Goal: Transaction & Acquisition: Purchase product/service

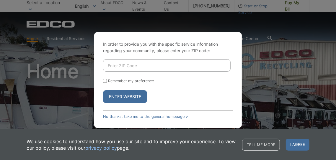
click at [121, 64] on input "Enter ZIP Code" at bounding box center [167, 65] width 128 height 12
type input "92028"
click at [104, 81] on input "Remember my preference" at bounding box center [105, 81] width 4 height 4
checkbox input "true"
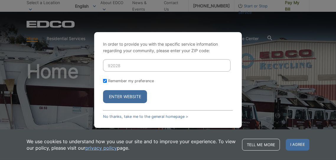
click at [129, 97] on button "Enter Website" at bounding box center [125, 96] width 44 height 13
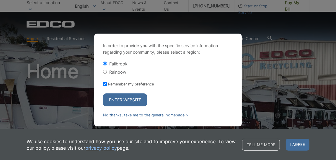
click at [134, 102] on button "Enter Website" at bounding box center [125, 100] width 44 height 13
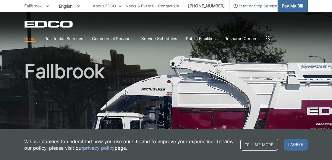
click at [299, 7] on span "Pay My Bill" at bounding box center [292, 6] width 21 height 7
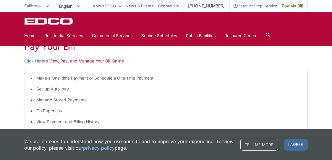
scroll to position [89, 0]
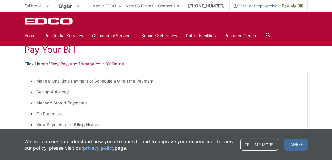
click at [39, 65] on link "Click Here" at bounding box center [35, 64] width 20 height 7
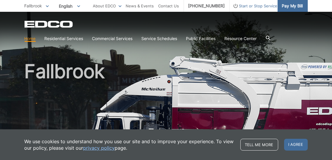
click at [296, 6] on span "Pay My Bill" at bounding box center [292, 6] width 21 height 7
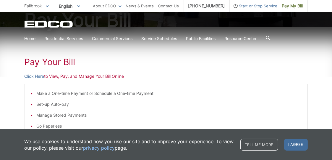
scroll to position [89, 0]
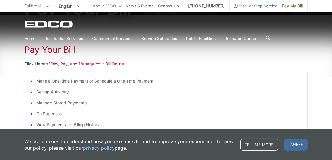
click at [34, 62] on link "Click Here" at bounding box center [35, 64] width 20 height 7
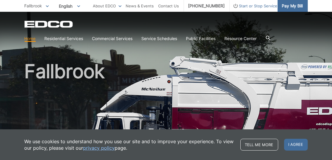
click at [293, 5] on span "Pay My Bill" at bounding box center [292, 6] width 21 height 7
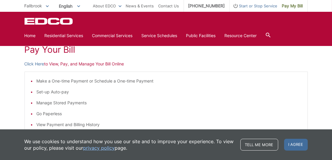
scroll to position [30, 0]
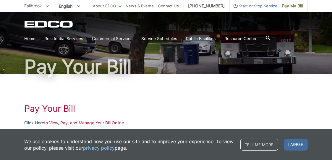
click at [39, 123] on link "Click Here" at bounding box center [35, 123] width 20 height 7
